Goal: Transaction & Acquisition: Purchase product/service

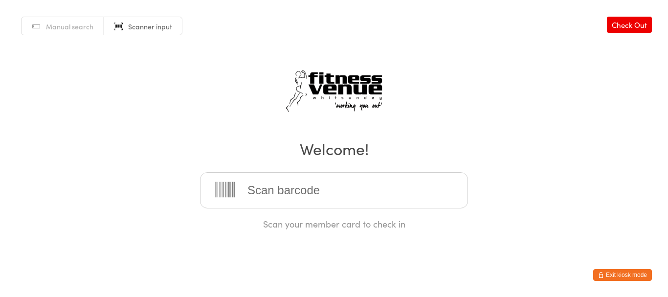
click at [630, 273] on button "Exit kiosk mode" at bounding box center [622, 275] width 59 height 12
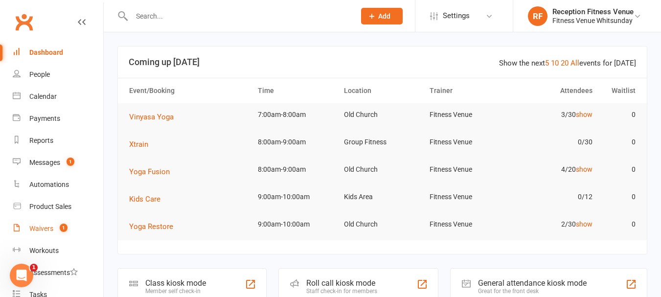
click at [63, 226] on span "1" at bounding box center [64, 227] width 8 height 8
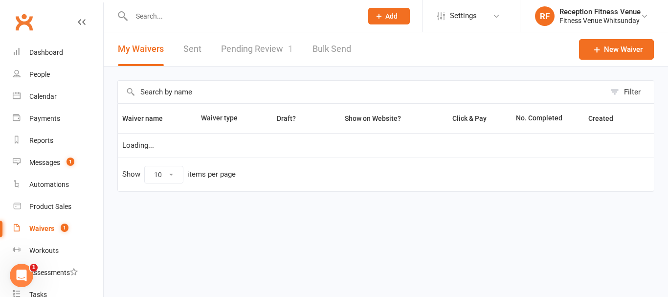
select select "50"
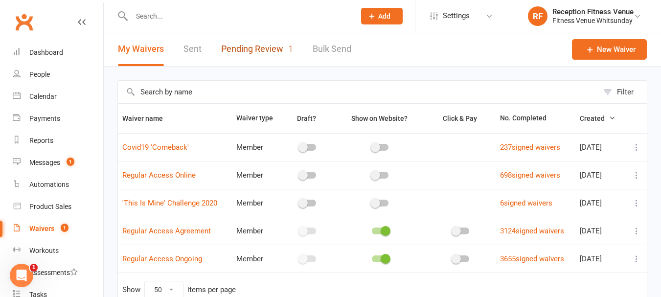
click at [262, 51] on link "Pending Review 1" at bounding box center [257, 49] width 72 height 34
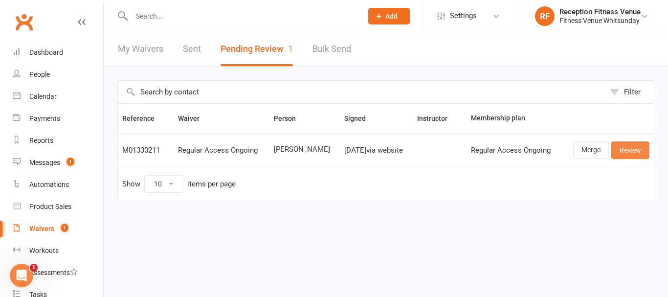
click at [625, 147] on link "Review" at bounding box center [630, 150] width 38 height 18
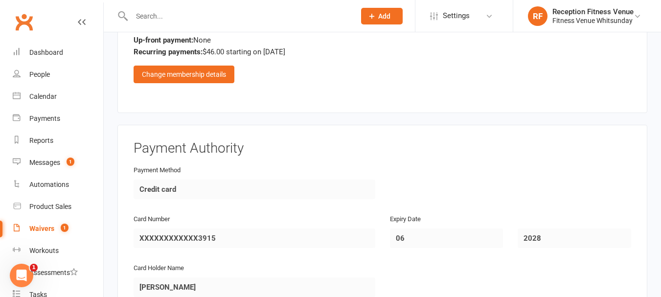
scroll to position [1449, 0]
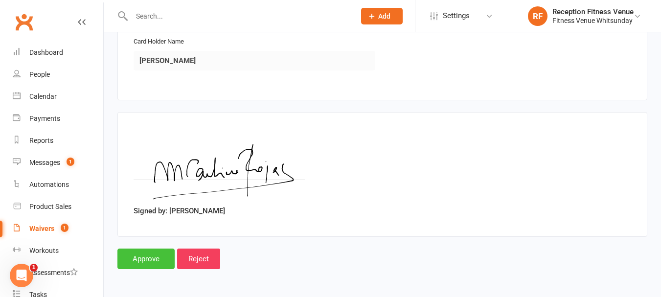
click at [152, 259] on input "Approve" at bounding box center [145, 258] width 57 height 21
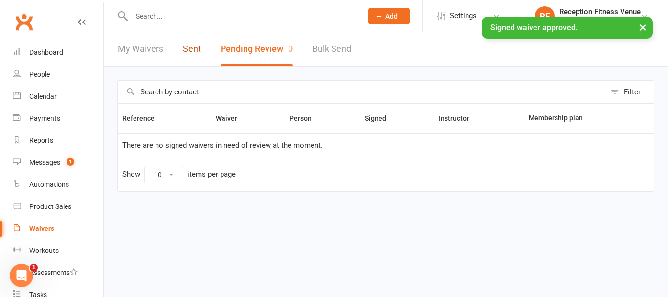
click at [191, 45] on link "Sent" at bounding box center [192, 49] width 18 height 34
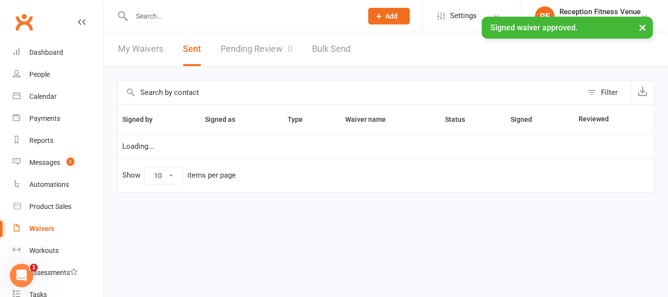
select select "100"
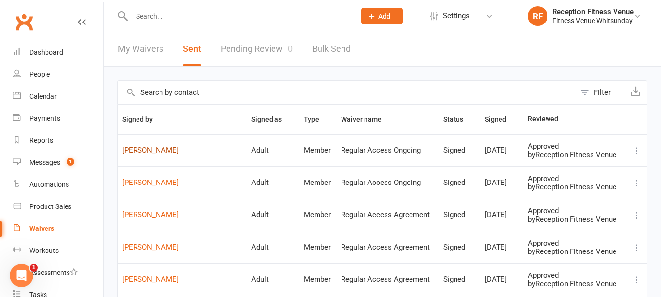
click at [160, 147] on link "Carolina Rojas" at bounding box center [182, 150] width 120 height 8
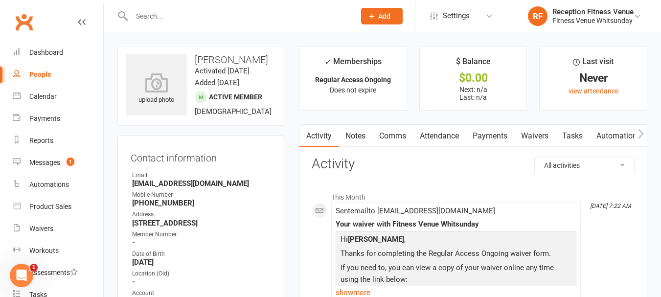
drag, startPoint x: 159, startPoint y: 147, endPoint x: 212, endPoint y: 0, distance: 155.7
click at [639, 132] on icon "button" at bounding box center [641, 134] width 6 height 10
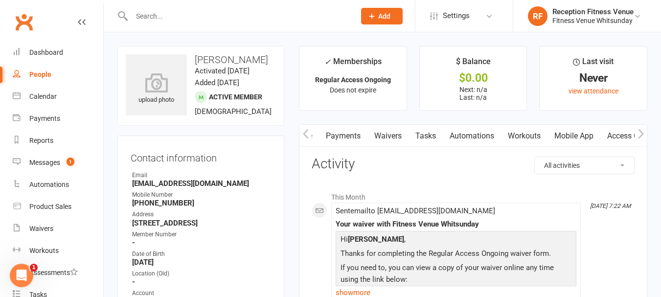
click at [639, 132] on icon "button" at bounding box center [641, 134] width 6 height 10
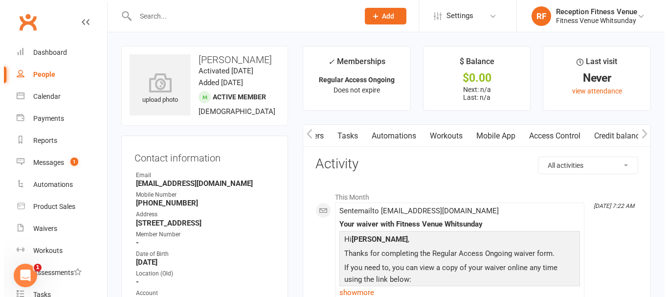
scroll to position [0, 228]
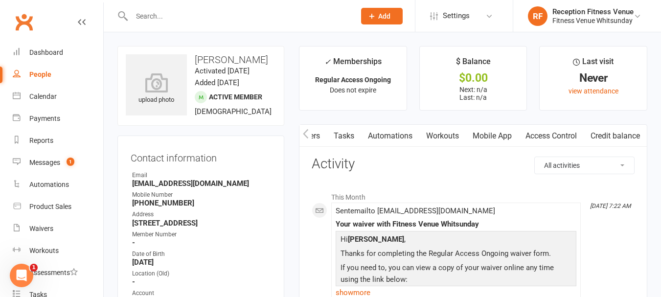
click at [551, 133] on link "Access Control" at bounding box center [550, 136] width 65 height 22
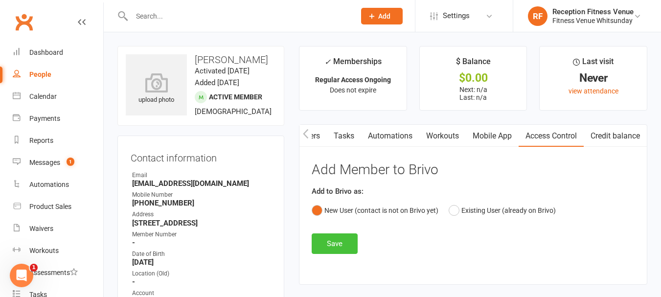
click at [348, 243] on button "Save" at bounding box center [334, 243] width 46 height 21
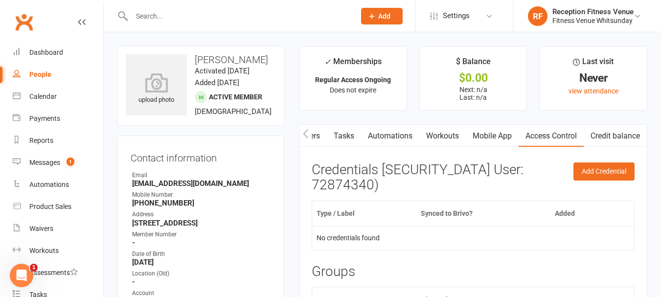
click at [489, 133] on link "Mobile App" at bounding box center [491, 136] width 53 height 22
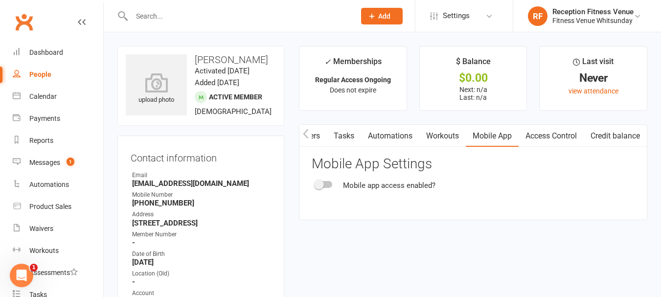
click at [329, 184] on div at bounding box center [323, 184] width 17 height 7
click at [315, 183] on input "checkbox" at bounding box center [315, 183] width 0 height 0
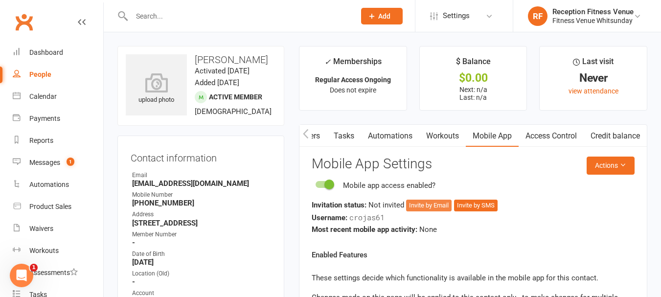
click at [440, 202] on button "Invite by Email" at bounding box center [428, 205] width 45 height 12
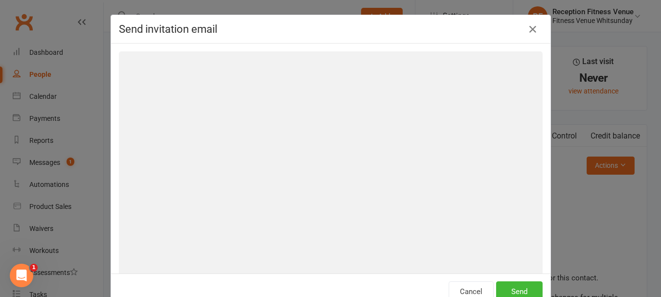
scroll to position [0, 223]
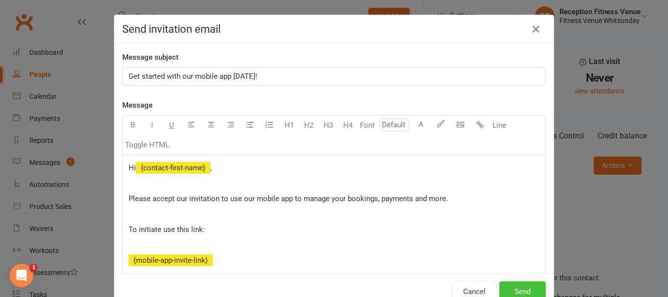
click at [510, 283] on button "Send" at bounding box center [522, 291] width 46 height 21
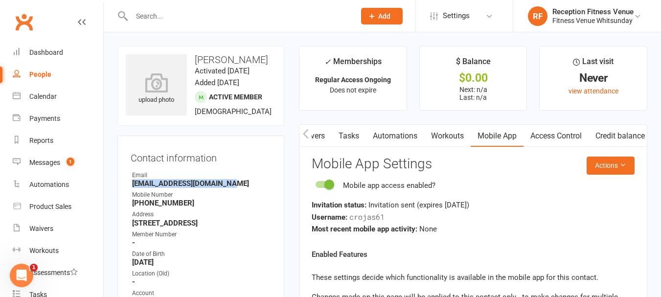
drag, startPoint x: 225, startPoint y: 195, endPoint x: 132, endPoint y: 195, distance: 93.4
click at [132, 188] on strong "My.rojasbianchi@gmail.com" at bounding box center [201, 183] width 139 height 9
copy strong "My.rojasbianchi@gmail.com"
click at [52, 92] on div "Calendar" at bounding box center [42, 96] width 27 height 8
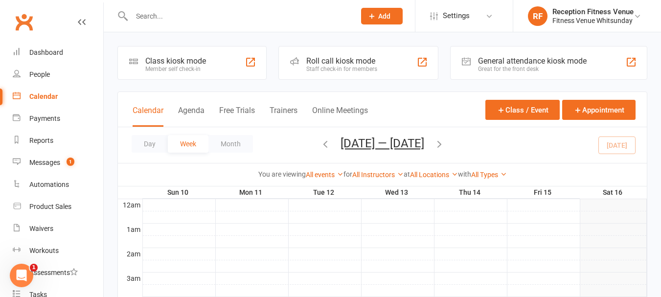
click at [553, 60] on div "General attendance kiosk mode" at bounding box center [532, 60] width 109 height 9
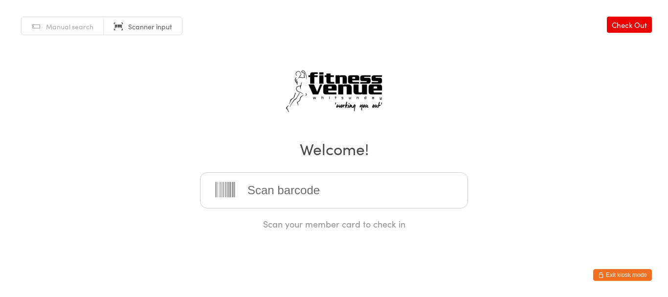
click at [627, 274] on button "Exit kiosk mode" at bounding box center [622, 275] width 59 height 12
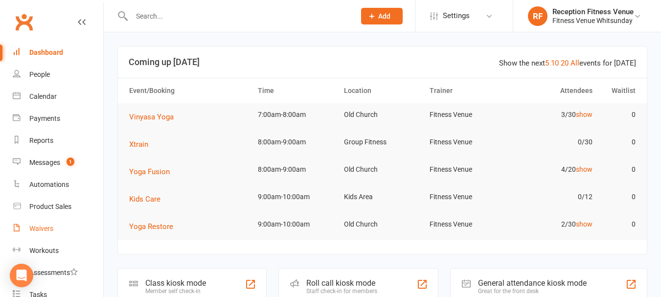
click at [48, 226] on div "Waivers" at bounding box center [41, 228] width 24 height 8
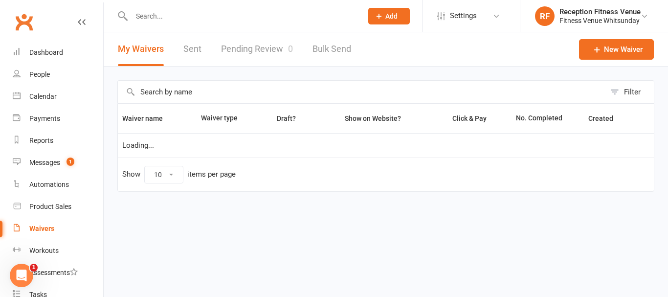
select select "50"
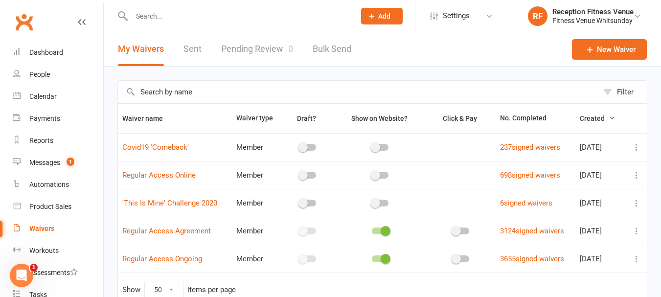
click at [192, 45] on link "Sent" at bounding box center [192, 49] width 18 height 34
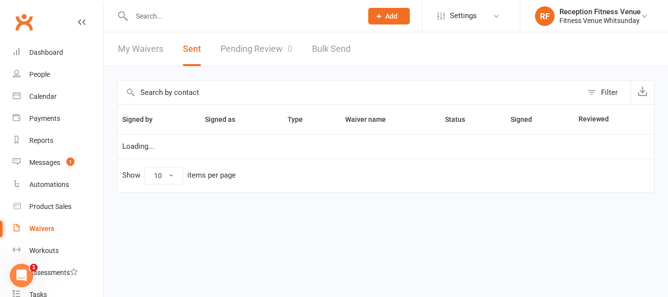
select select "100"
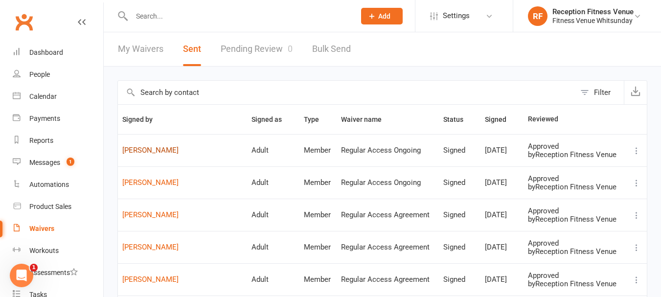
click at [158, 149] on link "[PERSON_NAME]" at bounding box center [182, 150] width 120 height 8
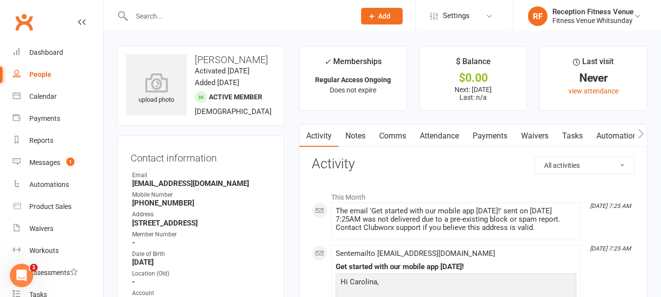
scroll to position [147, 0]
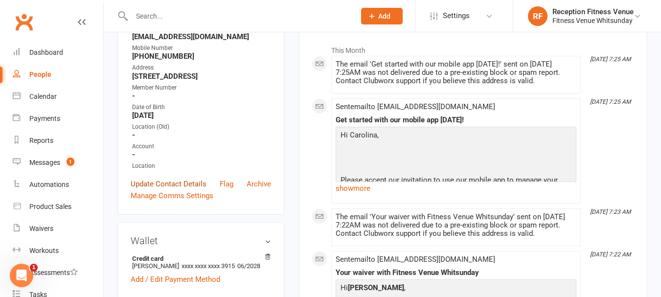
click at [161, 190] on link "Update Contact Details" at bounding box center [169, 184] width 76 height 12
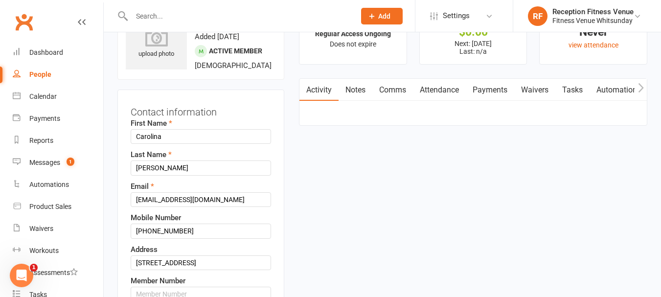
scroll to position [144, 0]
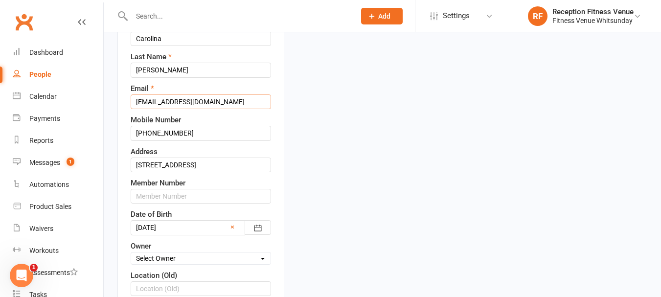
click at [143, 109] on input "My.rojasbianchi@gmail.com" at bounding box center [201, 101] width 140 height 15
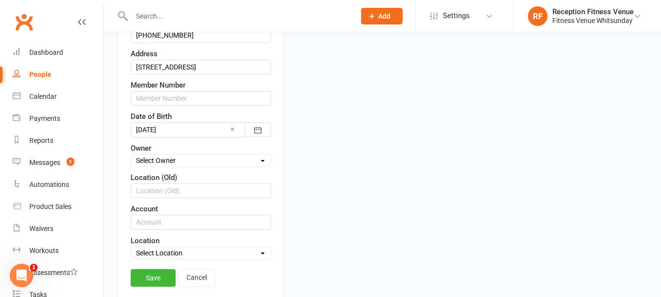
scroll to position [290, 0]
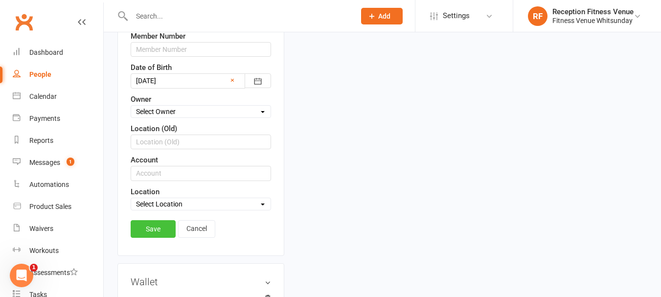
type input "mc.rojasbianchi@gmail.com"
click at [158, 238] on link "Save" at bounding box center [153, 229] width 45 height 18
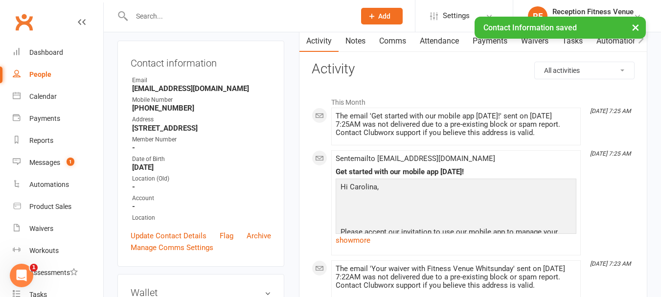
scroll to position [0, 0]
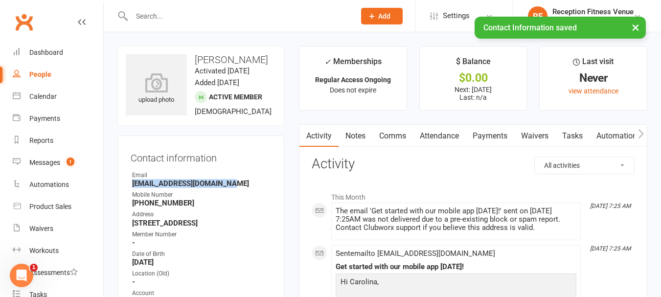
drag, startPoint x: 226, startPoint y: 196, endPoint x: 132, endPoint y: 199, distance: 94.4
click at [132, 188] on li "Email mc.rojasbianchi@gmail.com" at bounding box center [201, 179] width 140 height 17
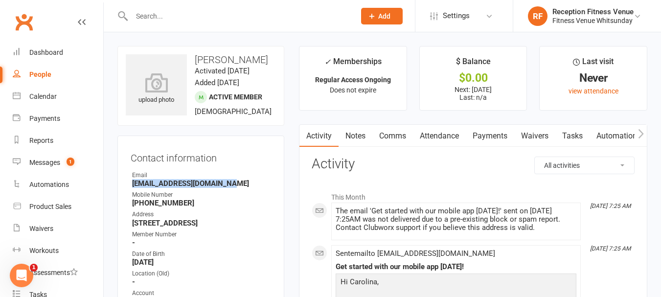
copy strong "mc.rojasbianchi@gmail.com"
click at [641, 131] on icon "button" at bounding box center [641, 134] width 6 height 10
click at [575, 137] on link "Mobile App" at bounding box center [573, 136] width 53 height 22
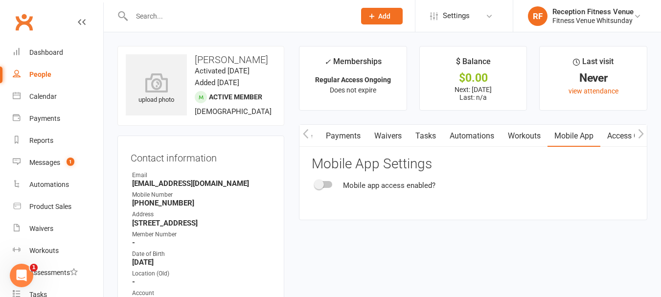
click at [329, 183] on div at bounding box center [323, 184] width 17 height 7
click at [315, 183] on input "checkbox" at bounding box center [315, 183] width 0 height 0
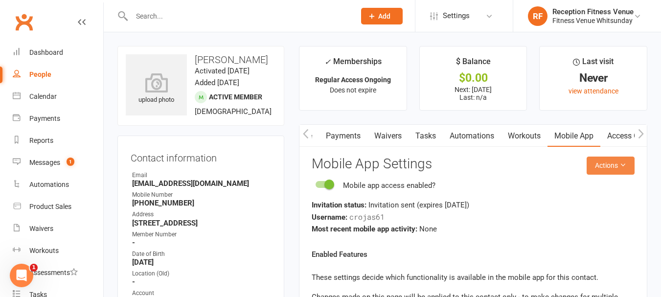
click at [630, 163] on button "Actions" at bounding box center [610, 165] width 48 height 18
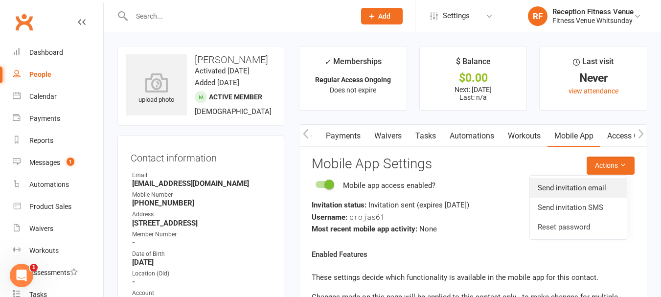
click at [579, 185] on link "Send invitation email" at bounding box center [578, 188] width 97 height 20
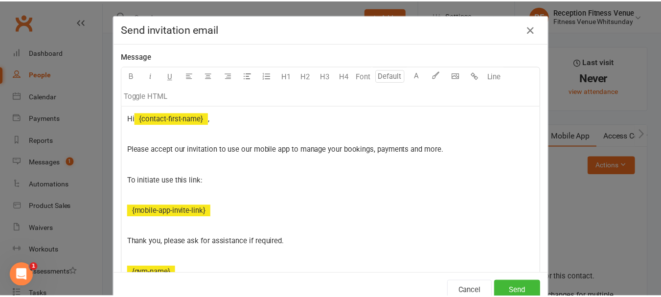
scroll to position [98, 0]
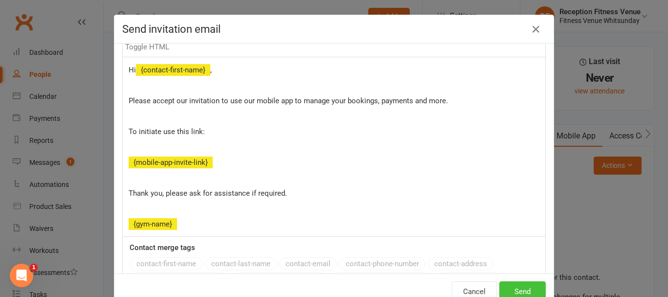
click at [530, 289] on button "Send" at bounding box center [522, 291] width 46 height 21
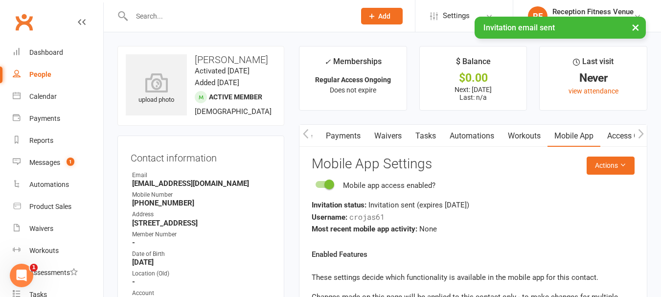
click at [637, 136] on button "button" at bounding box center [640, 136] width 12 height 22
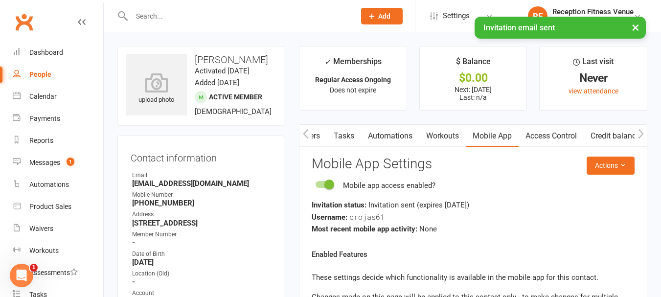
scroll to position [0, 228]
click at [528, 130] on link "Access Control" at bounding box center [551, 136] width 65 height 22
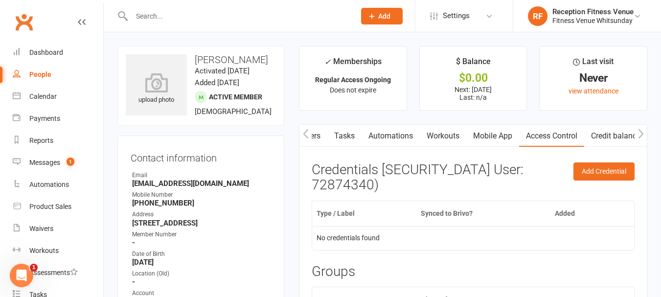
click at [39, 84] on link "People" at bounding box center [58, 75] width 90 height 22
select select "100"
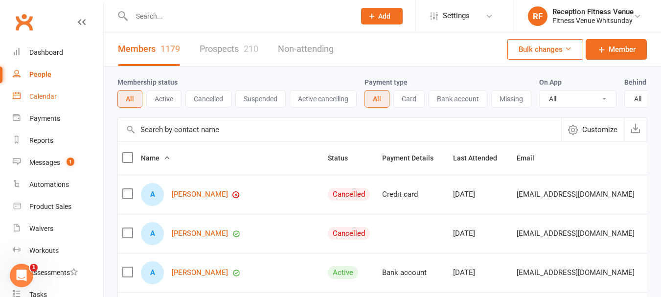
click at [39, 101] on link "Calendar" at bounding box center [58, 97] width 90 height 22
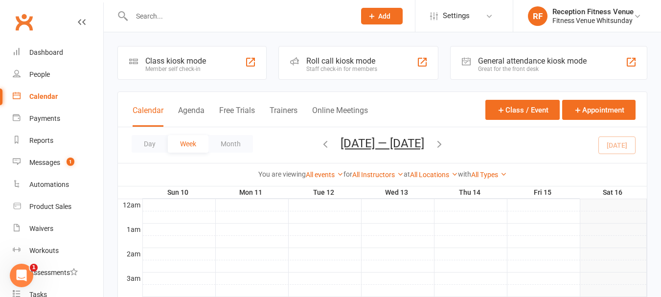
drag, startPoint x: 497, startPoint y: 59, endPoint x: 483, endPoint y: 63, distance: 14.1
click at [492, 60] on div "General attendance kiosk mode" at bounding box center [532, 60] width 109 height 9
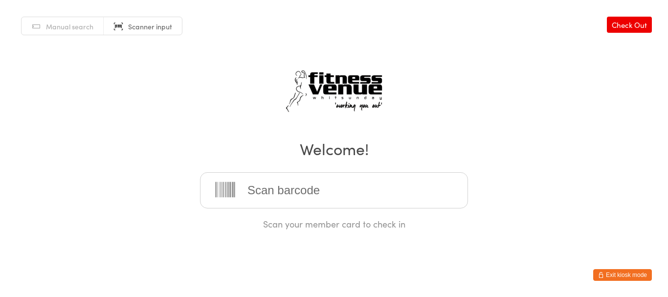
click at [634, 272] on button "Exit kiosk mode" at bounding box center [622, 275] width 59 height 12
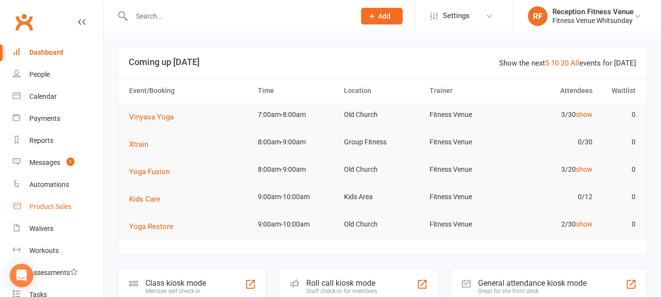
click at [46, 202] on div "Product Sales" at bounding box center [50, 206] width 42 height 8
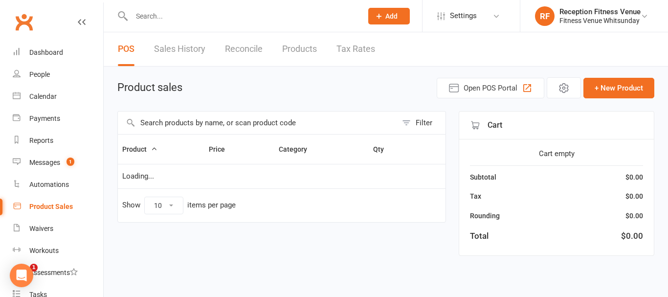
select select "100"
click at [171, 126] on input "text" at bounding box center [257, 122] width 279 height 22
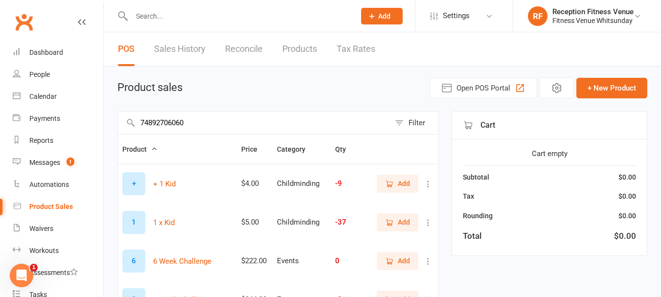
type input "748927060607"
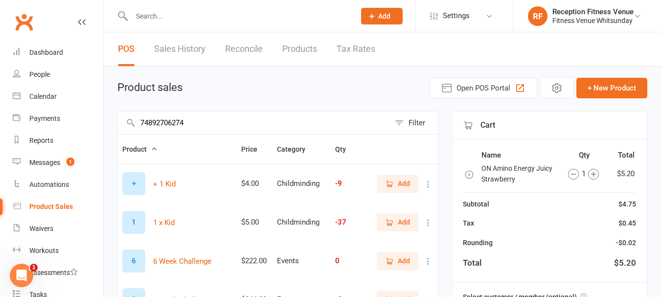
type input "748927062748"
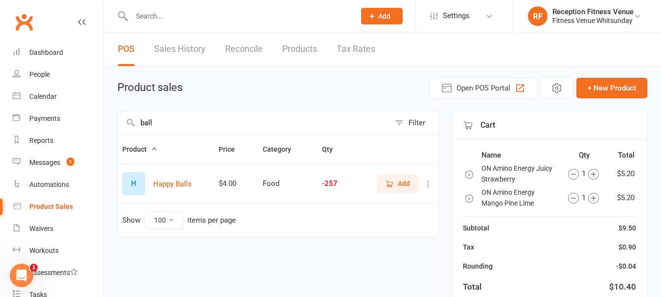
type input "ball"
click at [400, 178] on span "Add" at bounding box center [404, 183] width 12 height 11
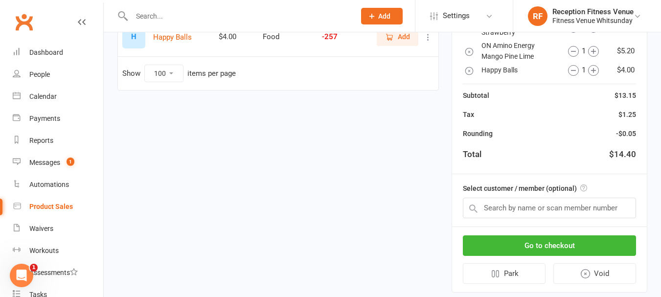
scroll to position [170, 0]
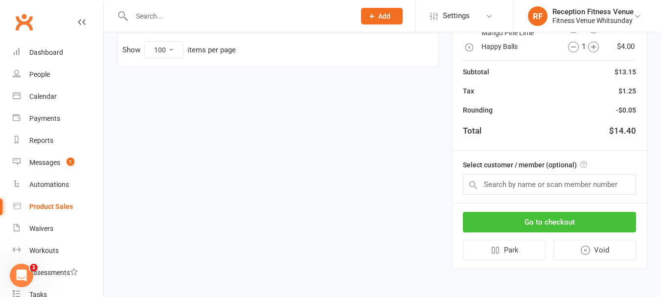
click at [551, 221] on button "Go to checkout" at bounding box center [549, 222] width 173 height 21
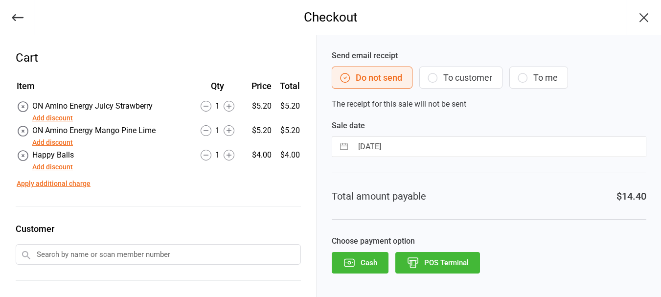
click at [459, 259] on button "POS Terminal" at bounding box center [437, 263] width 85 height 22
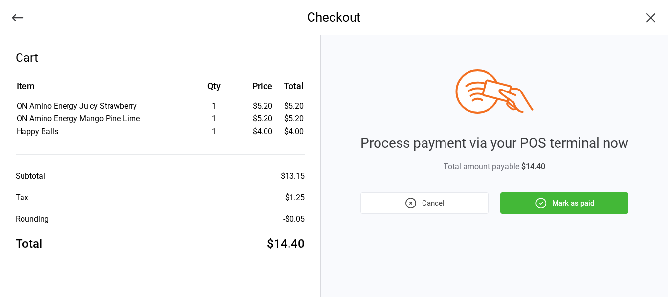
click at [509, 199] on button "Mark as paid" at bounding box center [564, 203] width 128 height 22
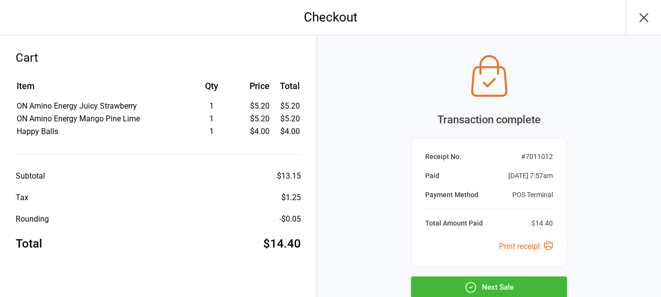
click at [494, 278] on button "Next Sale" at bounding box center [489, 287] width 156 height 22
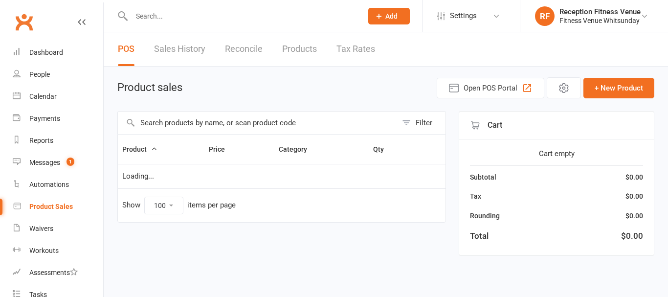
select select "100"
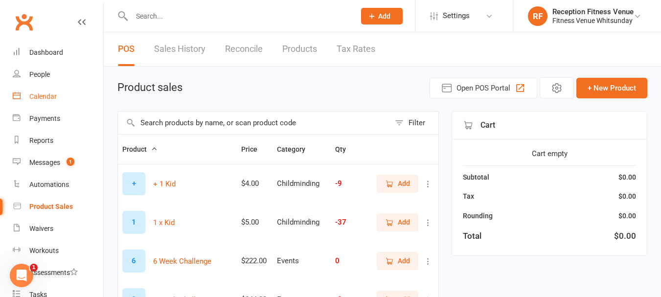
click at [40, 91] on link "Calendar" at bounding box center [58, 97] width 90 height 22
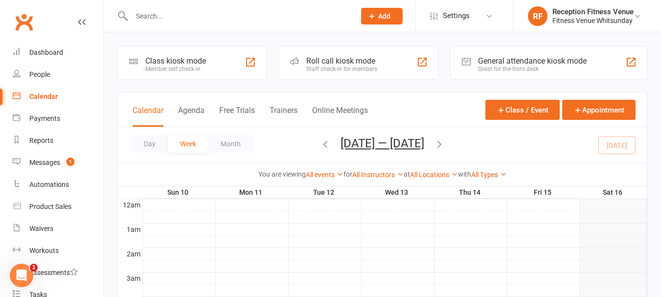
click at [485, 59] on div "General attendance kiosk mode" at bounding box center [532, 60] width 109 height 9
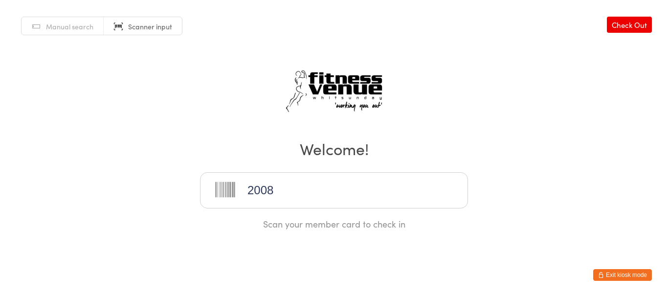
type input "20084"
